Goal: Check status: Check status

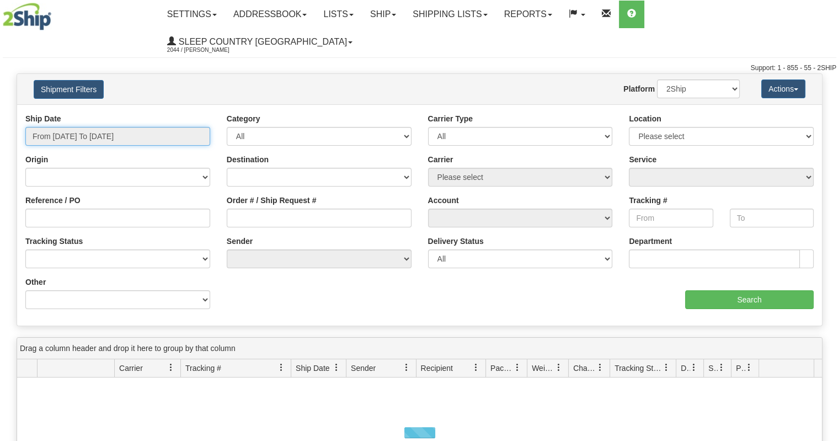
click at [95, 127] on input "From [DATE] To [DATE]" at bounding box center [117, 136] width 185 height 19
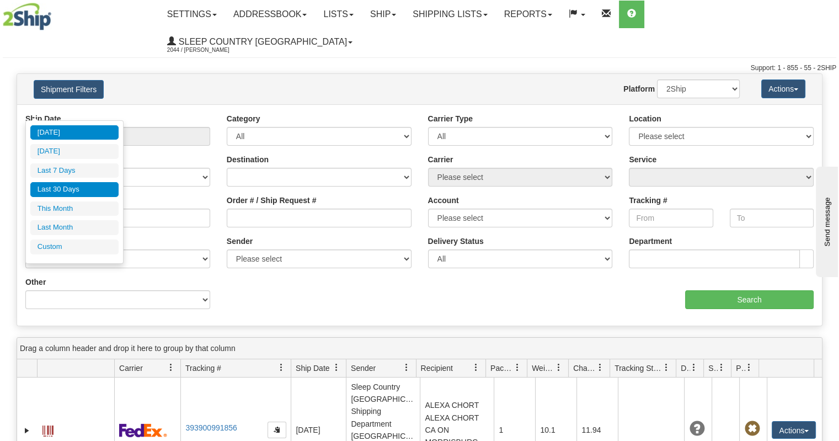
click at [94, 185] on li "Last 30 Days" at bounding box center [74, 189] width 88 height 15
type input "From [DATE] To [DATE]"
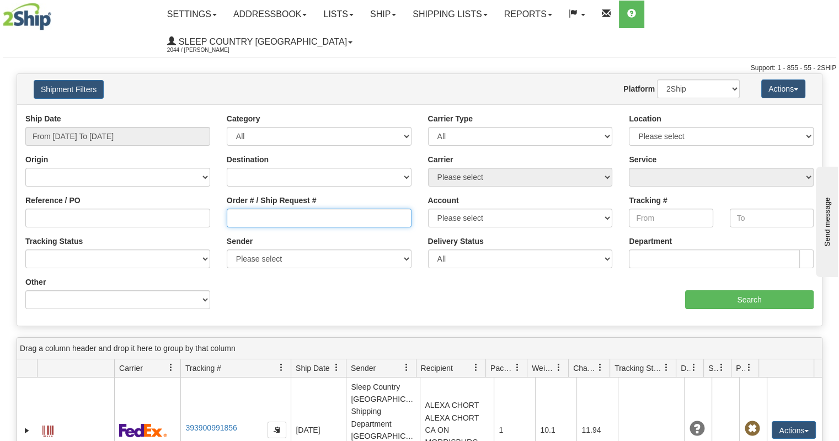
click at [238, 209] on input "Order # / Ship Request #" at bounding box center [319, 218] width 185 height 19
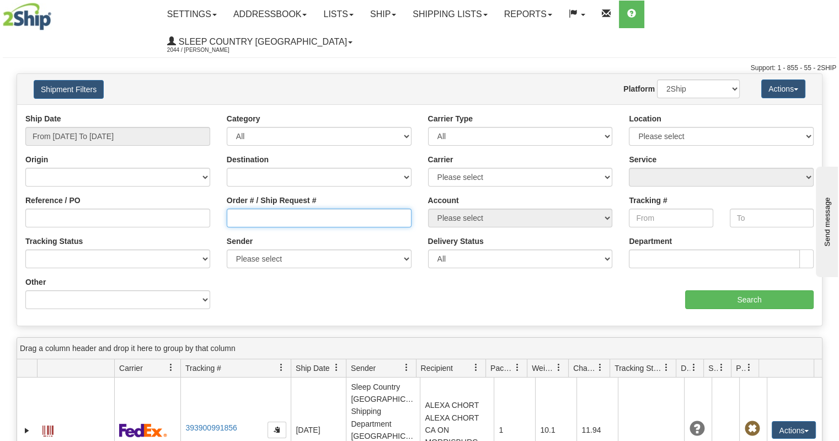
paste input "9000I138545"
type input "9000I138545"
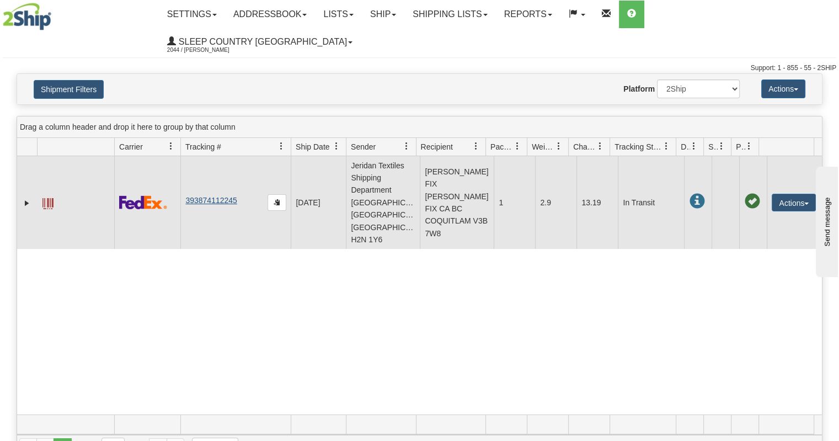
drag, startPoint x: 240, startPoint y: 163, endPoint x: 188, endPoint y: 162, distance: 51.9
click at [188, 162] on td "393874112245" at bounding box center [235, 202] width 110 height 93
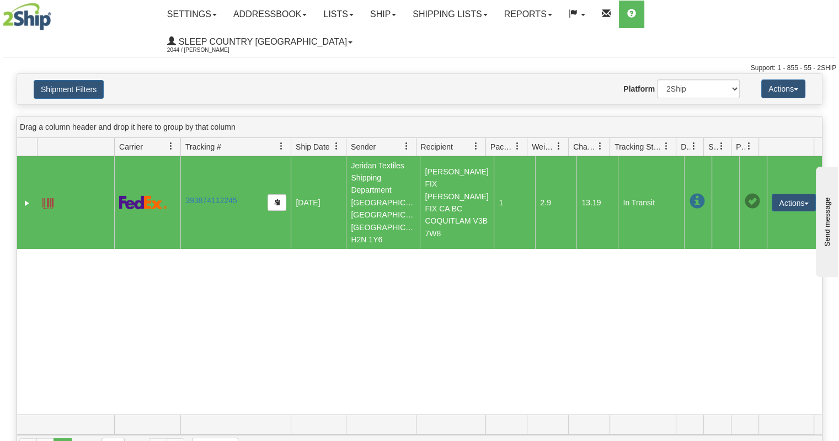
click at [265, 79] on div "Website Agent Nothing selected Client User Platform 2Ship Imported" at bounding box center [452, 88] width 591 height 19
click at [236, 238] on div "31695966 2044 393874112245 [DATE] [DATE] 11:09:23 AM Jeridan Textiles Shipping …" at bounding box center [419, 285] width 805 height 258
click at [258, 79] on div "Website Agent Nothing selected Client User Platform 2Ship Imported" at bounding box center [452, 88] width 591 height 19
click at [262, 249] on div "31695966 2044 393874112245 [DATE] [DATE] 11:09:23 AM Jeridan Textiles Shipping …" at bounding box center [419, 285] width 805 height 258
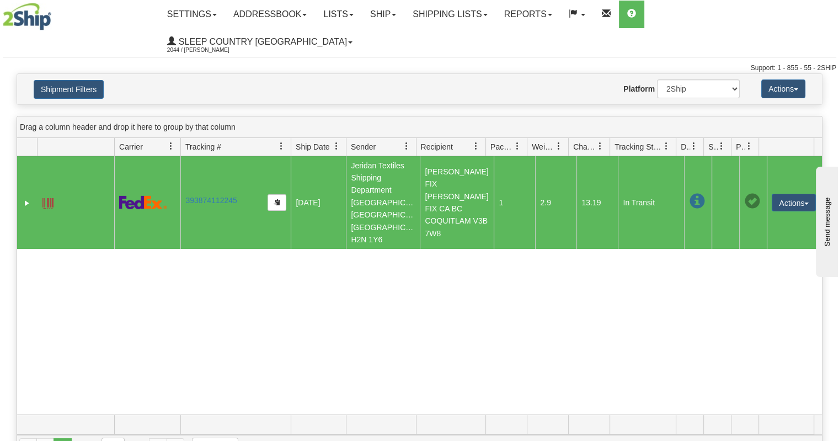
click at [197, 269] on div "31695966 2044 393874112245 [DATE] [DATE] 11:09:23 AM Jeridan Textiles Shipping …" at bounding box center [419, 285] width 805 height 258
click at [209, 196] on link "393874112245" at bounding box center [210, 200] width 51 height 9
